Goal: Use online tool/utility: Utilize a website feature to perform a specific function

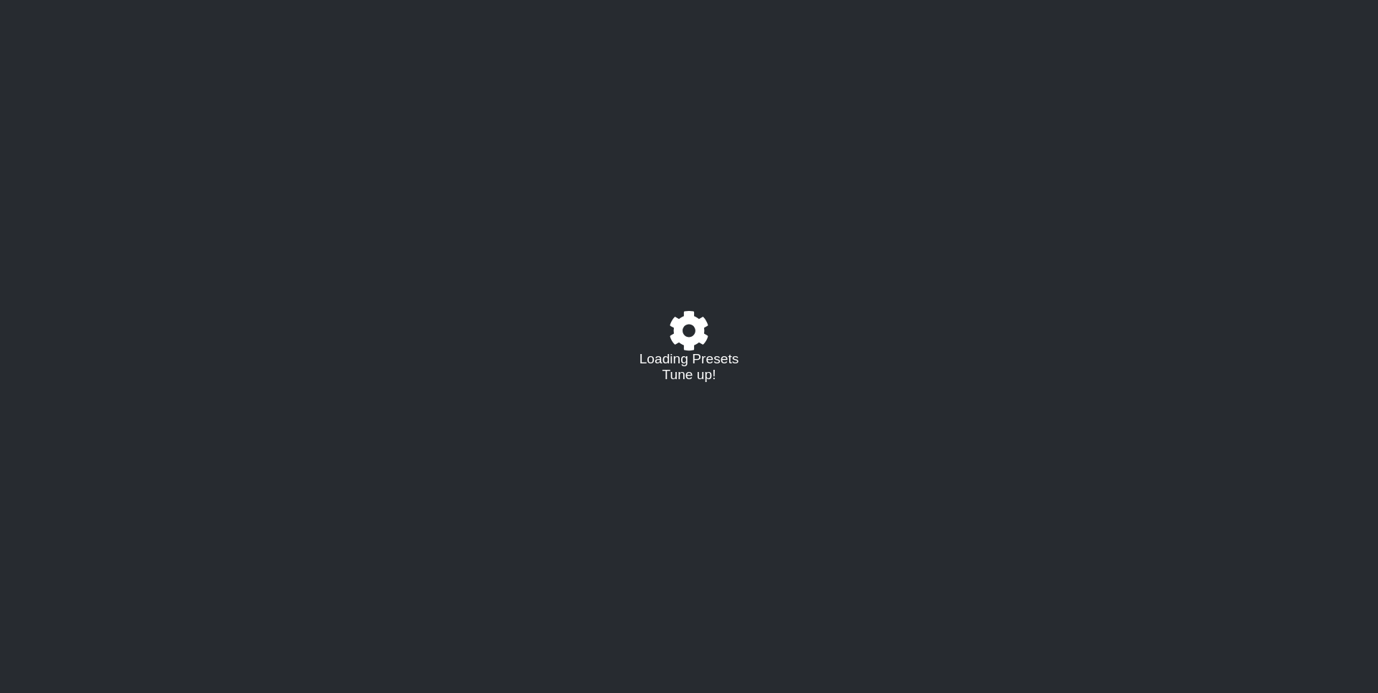
select select "/023602493829"
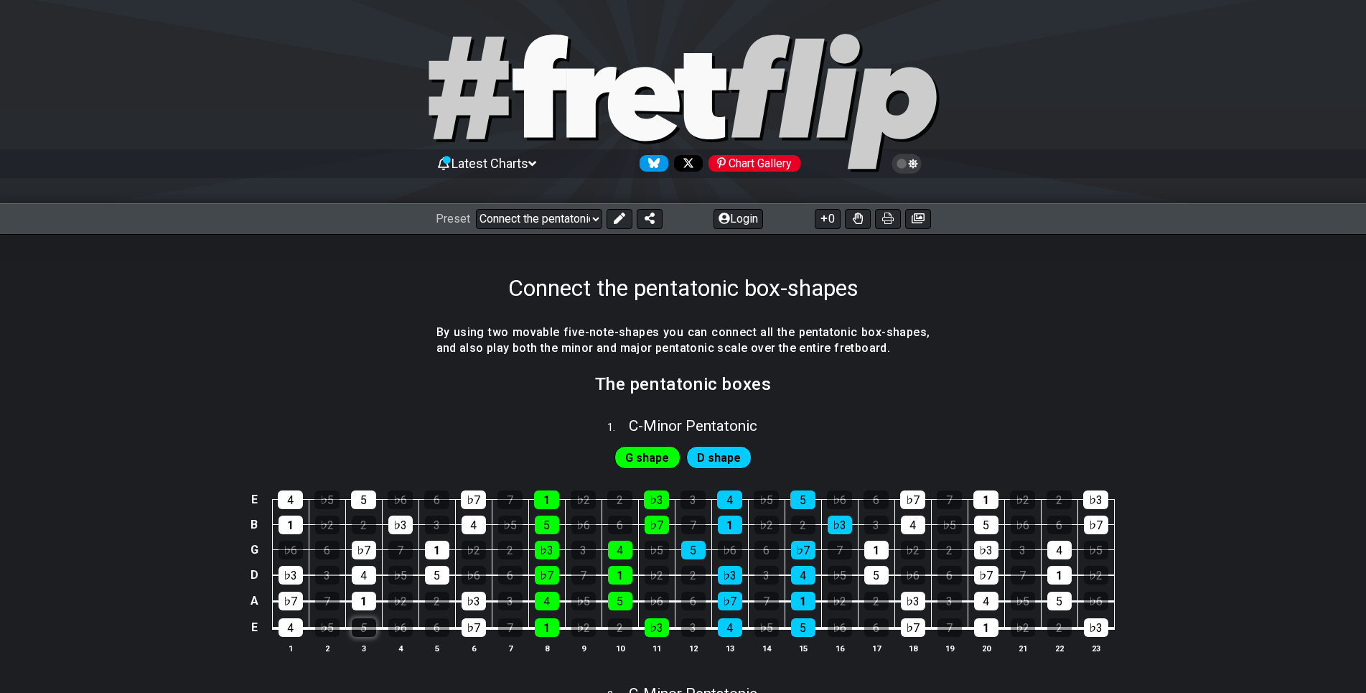
click at [365, 626] on div "5" at bounding box center [364, 627] width 24 height 19
click at [705, 451] on span "D shape" at bounding box center [719, 457] width 44 height 21
click at [649, 463] on span "G shape" at bounding box center [647, 457] width 44 height 21
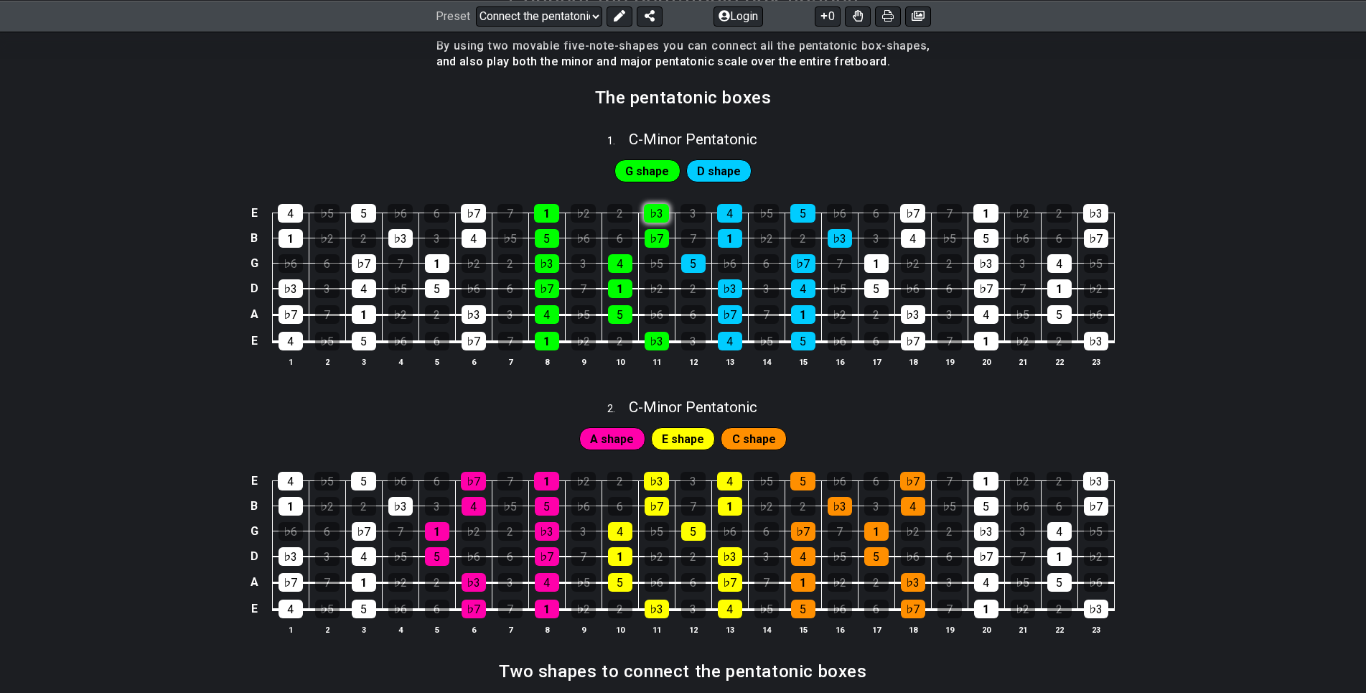
scroll to position [293, 0]
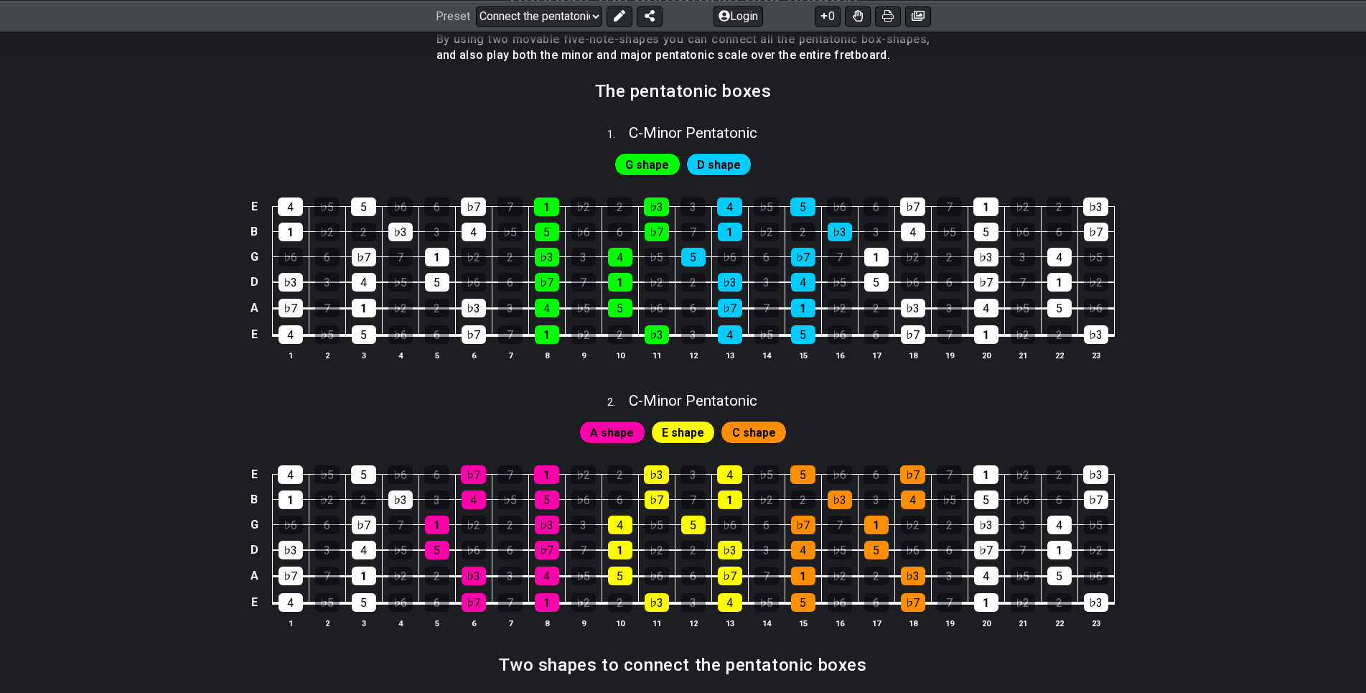
click at [720, 161] on span "D shape" at bounding box center [719, 164] width 44 height 21
click at [666, 160] on span "G shape" at bounding box center [647, 164] width 44 height 21
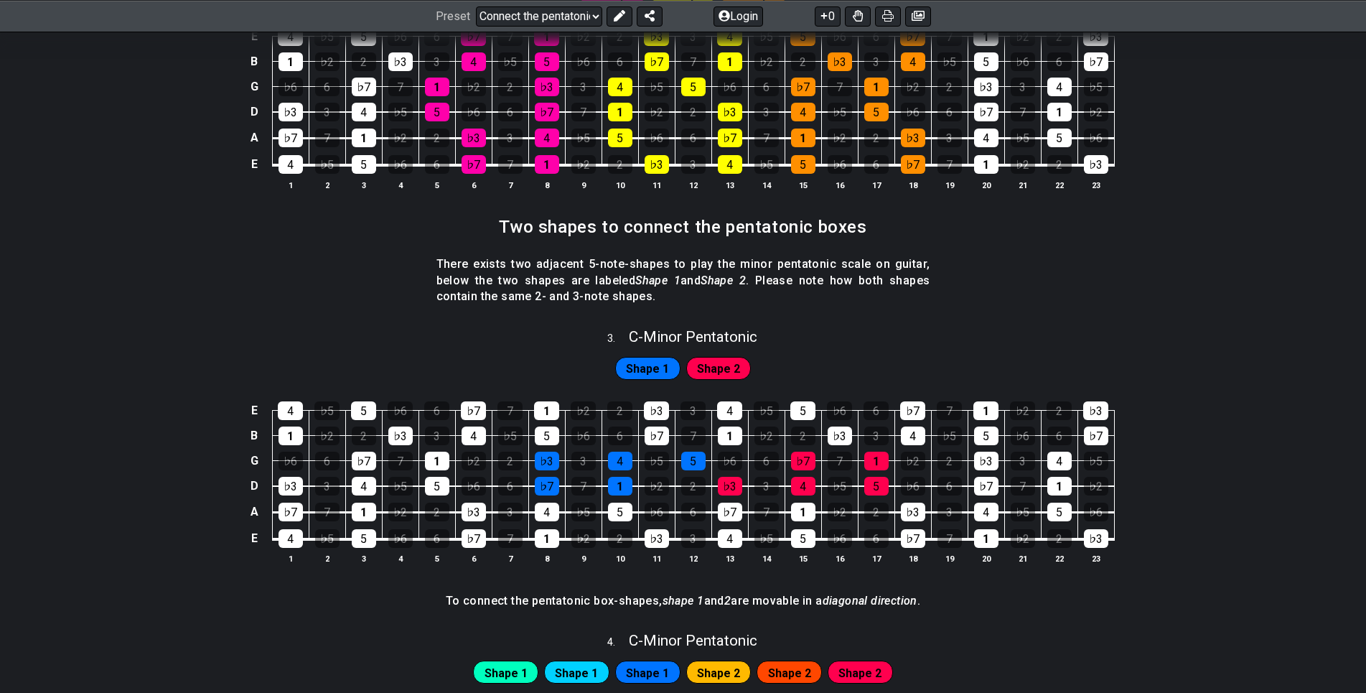
scroll to position [732, 0]
